Goal: Navigation & Orientation: Find specific page/section

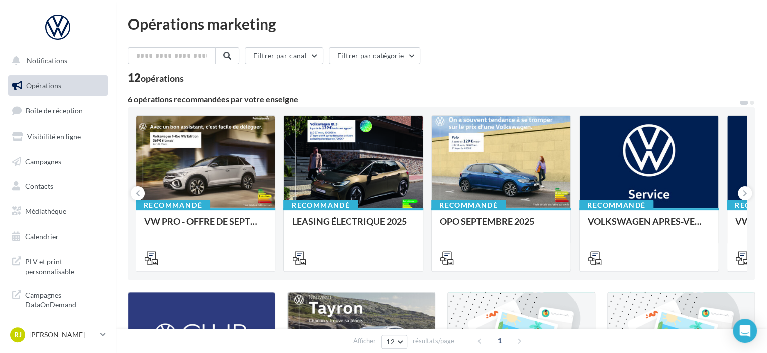
click at [524, 52] on div "Filtrer par canal Filtrer par catégorie" at bounding box center [441, 57] width 627 height 21
click at [558, 36] on div "Opérations marketing Filtrer par canal Filtrer par catégorie 12 opérations 6 op…" at bounding box center [441, 337] width 627 height 642
click at [173, 50] on input "text" at bounding box center [172, 55] width 88 height 17
paste input "**********"
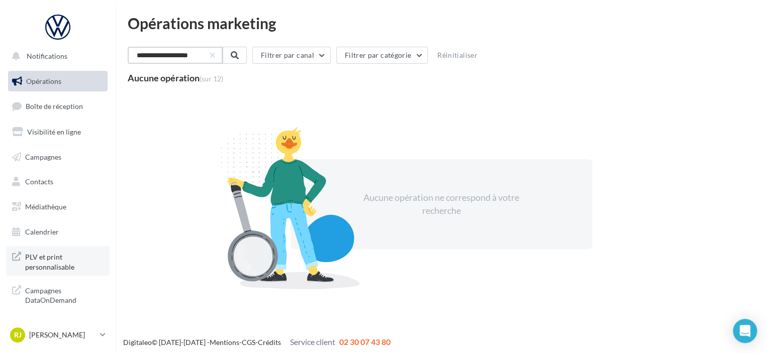
scroll to position [4, 0]
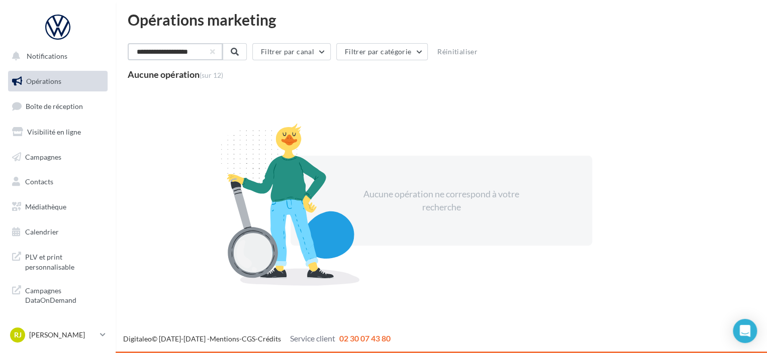
type input "**********"
click at [40, 80] on span "Opérations" at bounding box center [43, 81] width 35 height 9
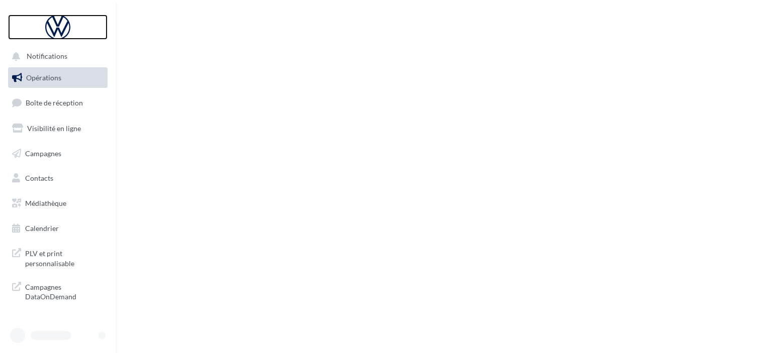
click at [53, 36] on div at bounding box center [58, 27] width 80 height 25
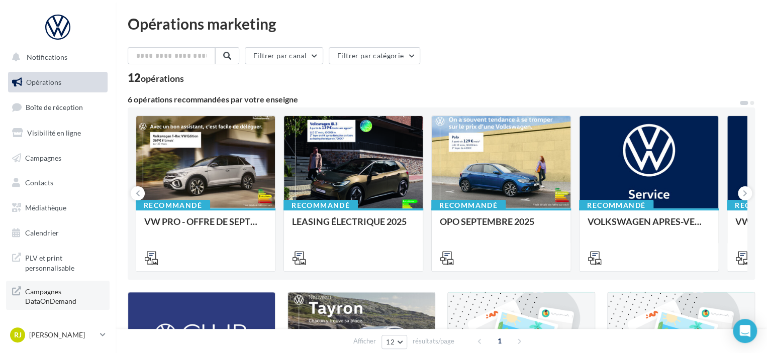
scroll to position [5, 0]
click at [68, 104] on span "Boîte de réception" at bounding box center [54, 106] width 57 height 9
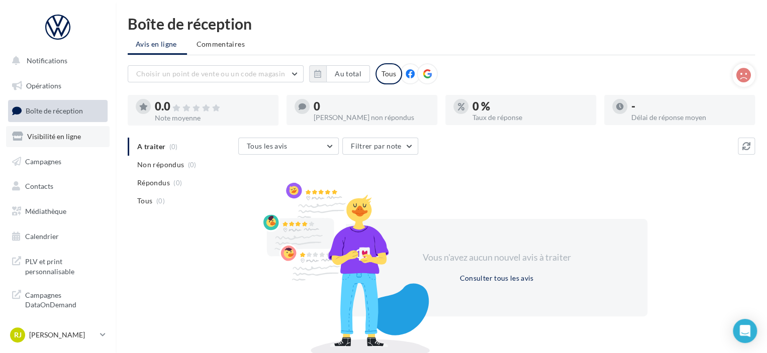
click at [61, 139] on span "Visibilité en ligne" at bounding box center [54, 136] width 54 height 9
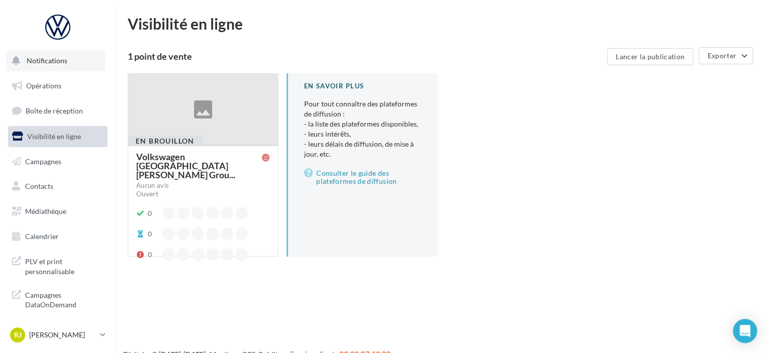
click at [44, 69] on button "Notifications" at bounding box center [55, 60] width 99 height 21
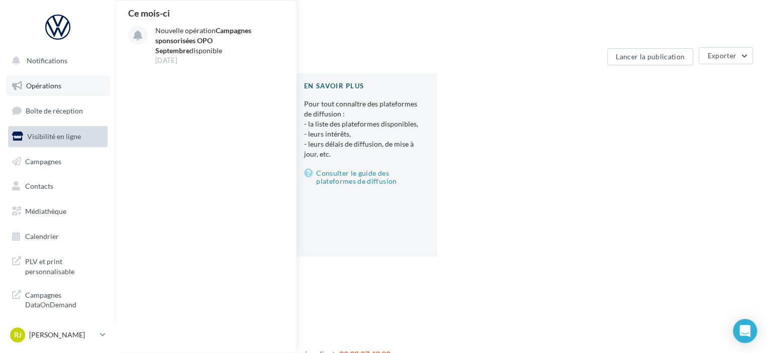
click at [44, 92] on link "Opérations" at bounding box center [57, 85] width 103 height 21
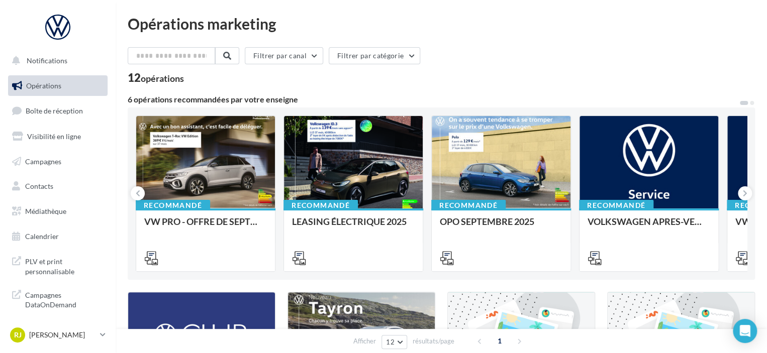
click at [277, 46] on div "Opérations marketing Filtrer par canal Filtrer par catégorie 12 opérations 6 op…" at bounding box center [441, 337] width 627 height 642
click at [279, 56] on button "Filtrer par canal" at bounding box center [284, 55] width 78 height 17
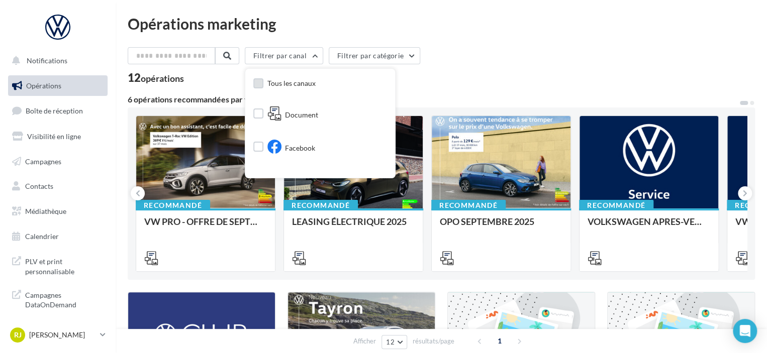
click at [263, 87] on label at bounding box center [258, 83] width 10 height 10
click at [415, 57] on button "Filtrer par catégorie" at bounding box center [382, 55] width 91 height 17
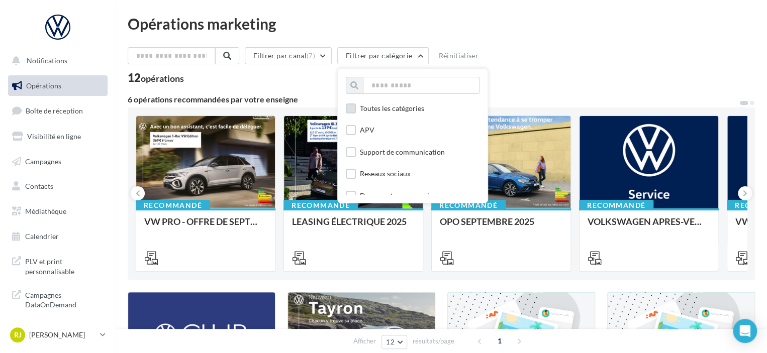
click at [356, 110] on label at bounding box center [351, 108] width 10 height 10
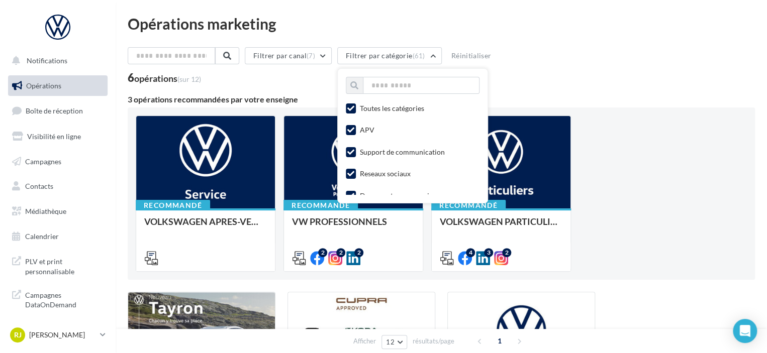
click at [642, 56] on div "Filtrer par canal (7) Filtrer par catégorie (61) Toutes les catégories APV Supp…" at bounding box center [441, 57] width 627 height 21
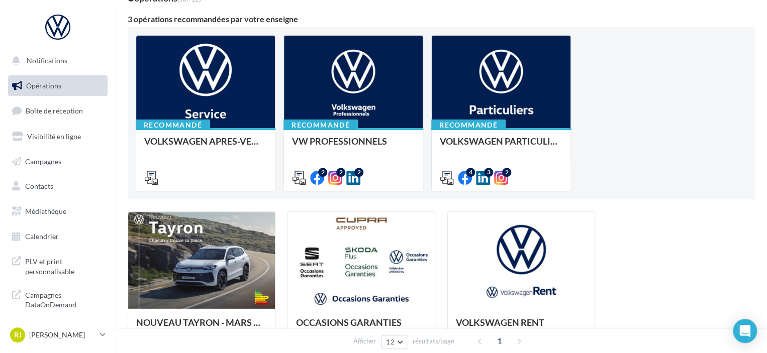
scroll to position [183, 0]
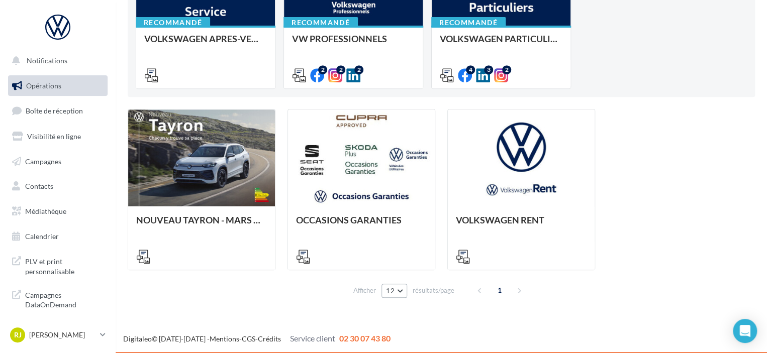
click at [400, 291] on button "12" at bounding box center [394, 291] width 26 height 14
click at [400, 275] on button "96" at bounding box center [416, 273] width 70 height 18
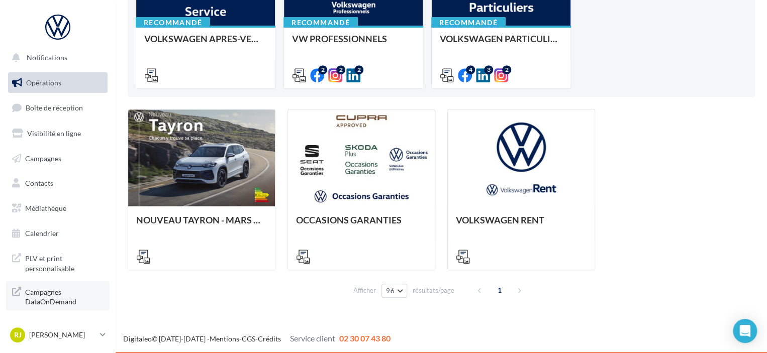
scroll to position [5, 0]
click at [76, 287] on span "Campagnes DataOnDemand" at bounding box center [64, 295] width 78 height 22
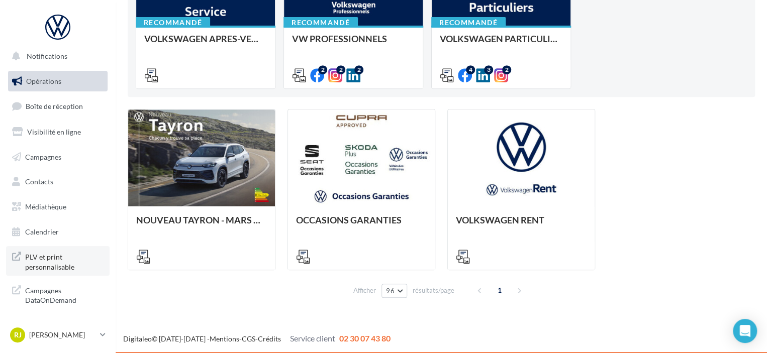
click at [55, 258] on span "PLV et print personnalisable" at bounding box center [64, 261] width 78 height 22
click at [48, 235] on span "Calendrier" at bounding box center [42, 232] width 34 height 9
